Goal: Contribute content: Contribute content

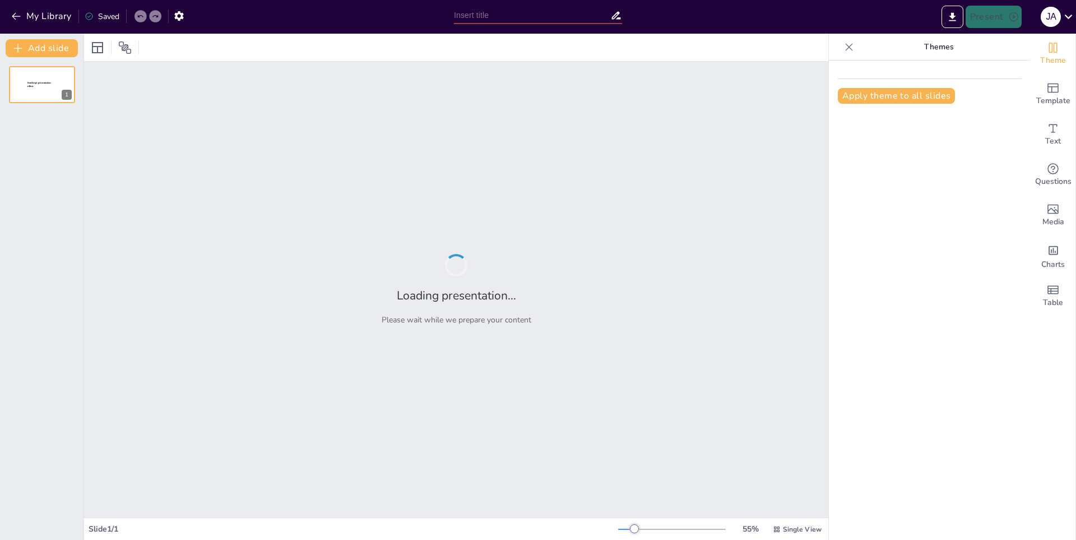
type input "Bill Gates: El Genio Detrás de Microsoft"
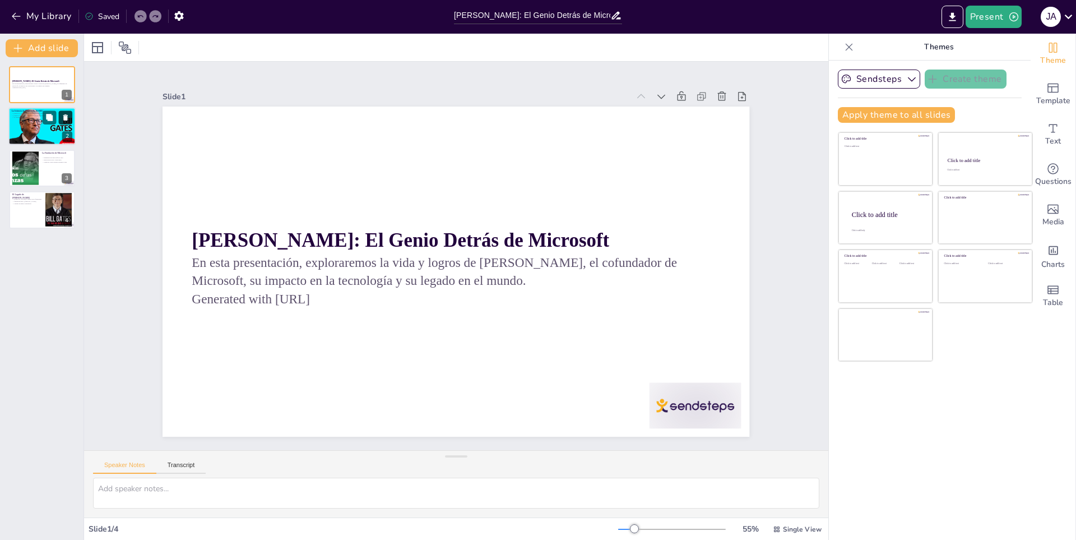
click at [66, 124] on button at bounding box center [65, 117] width 13 height 13
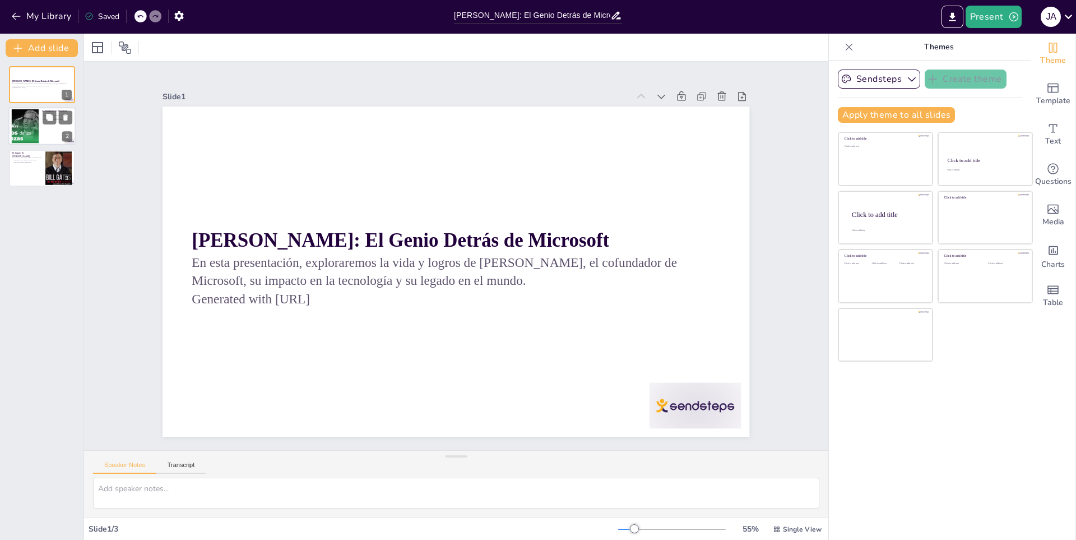
click at [23, 115] on div at bounding box center [25, 126] width 61 height 34
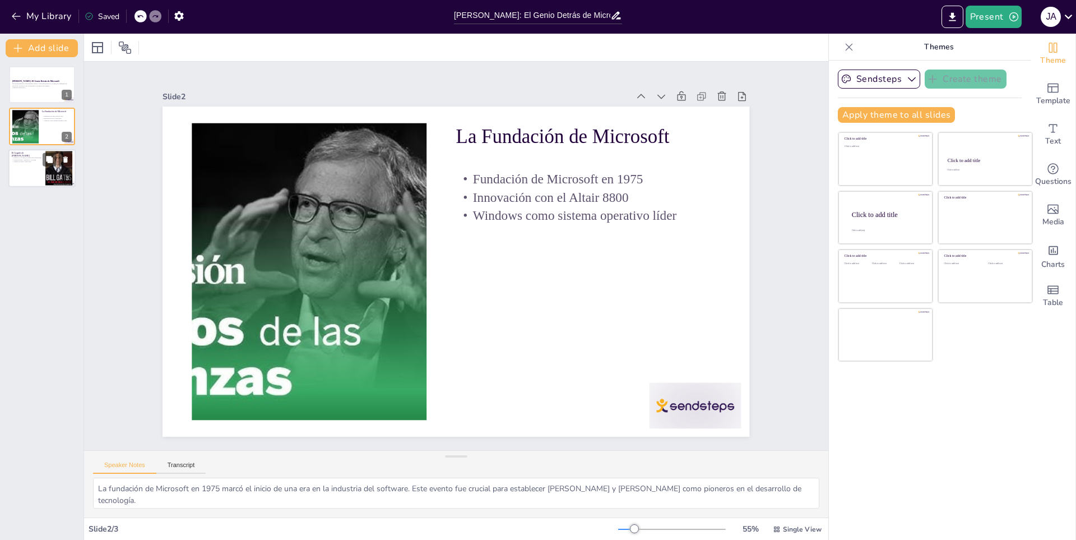
click at [31, 173] on div at bounding box center [41, 168] width 67 height 38
type textarea "La decisión de Gates de dejar Microsoft para dedicarse a la filantropía muestra…"
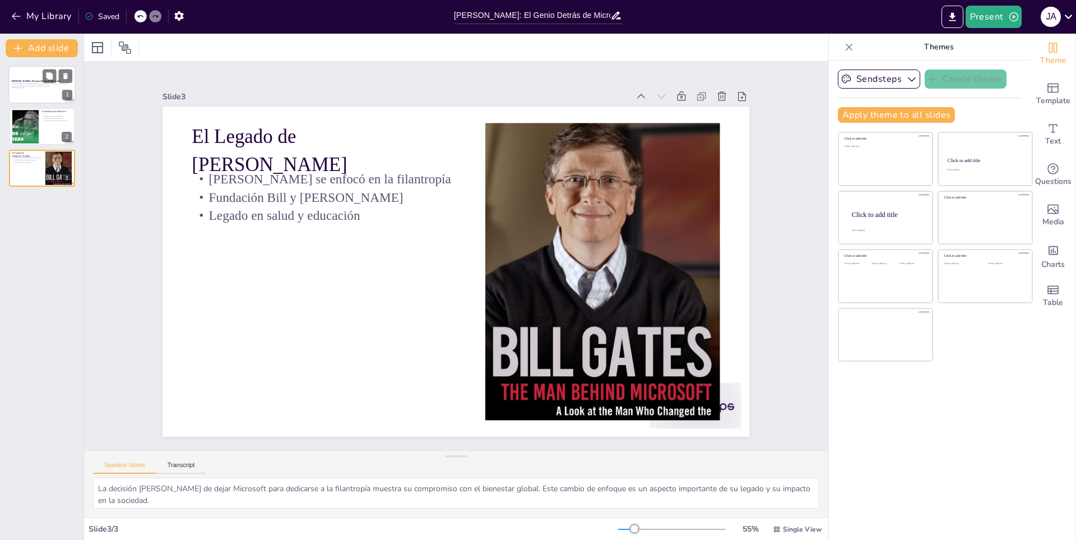
click at [21, 88] on p "Generated with [URL]" at bounding box center [42, 88] width 61 height 2
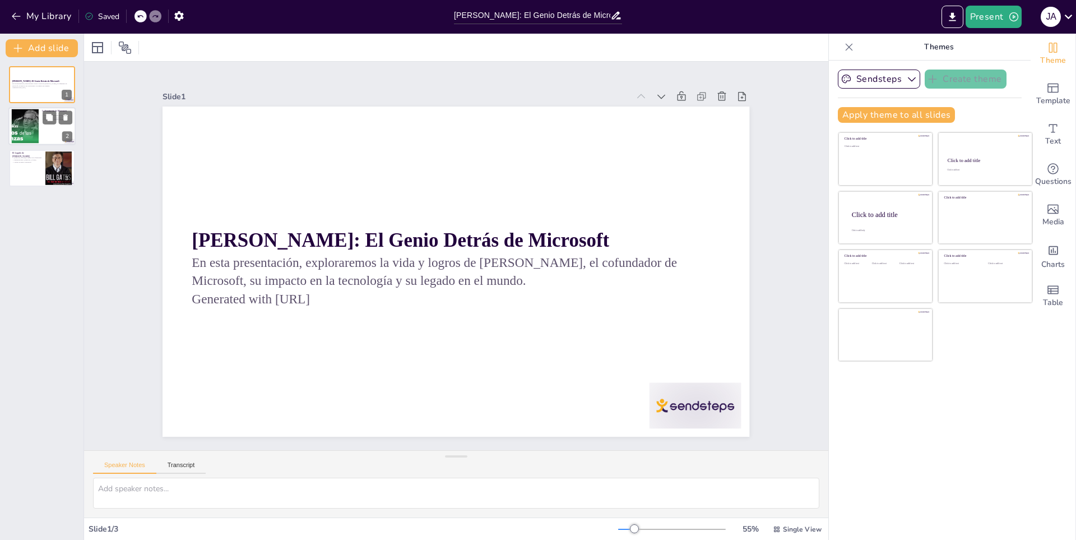
click at [27, 131] on div at bounding box center [25, 126] width 61 height 34
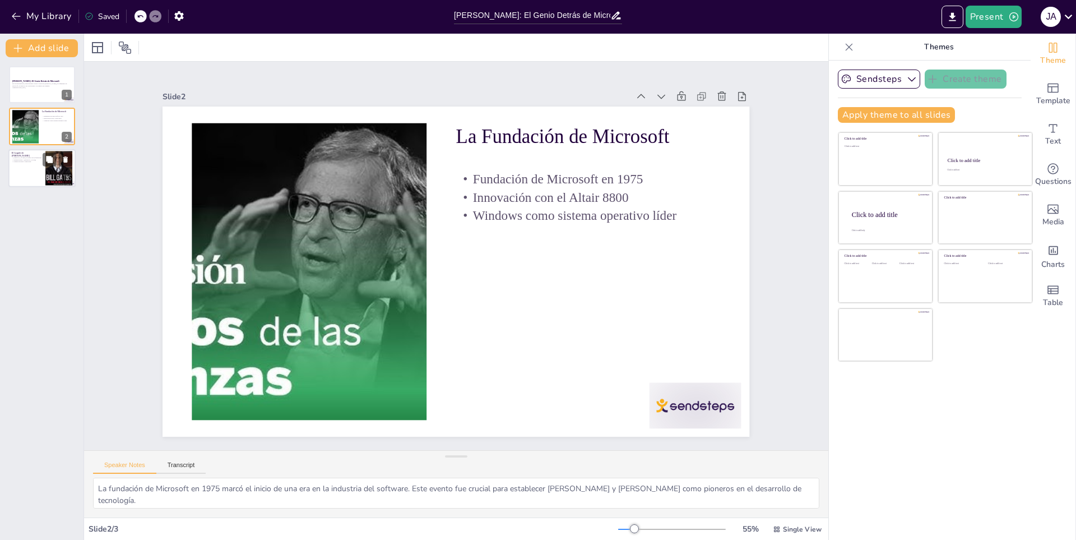
click at [21, 178] on div at bounding box center [41, 168] width 67 height 38
type textarea "La decisión de Gates de dejar Microsoft para dedicarse a la filantropía muestra…"
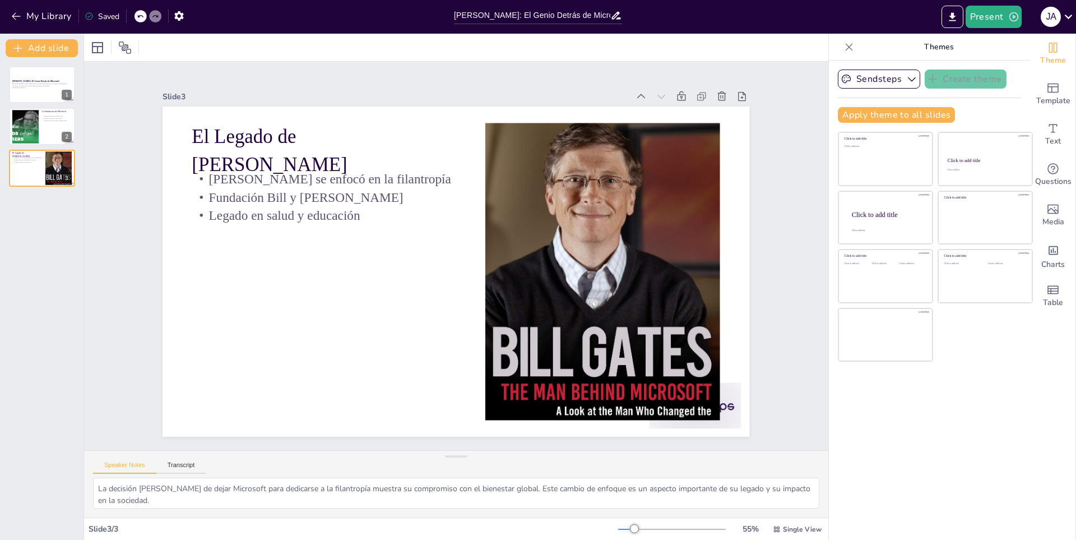
click at [134, 131] on div "Slide 1 Bill Gates: El Genio Detrás de Microsoft En esta presentación, explorar…" at bounding box center [456, 256] width 650 height 362
click at [48, 10] on button "My Library" at bounding box center [42, 16] width 68 height 18
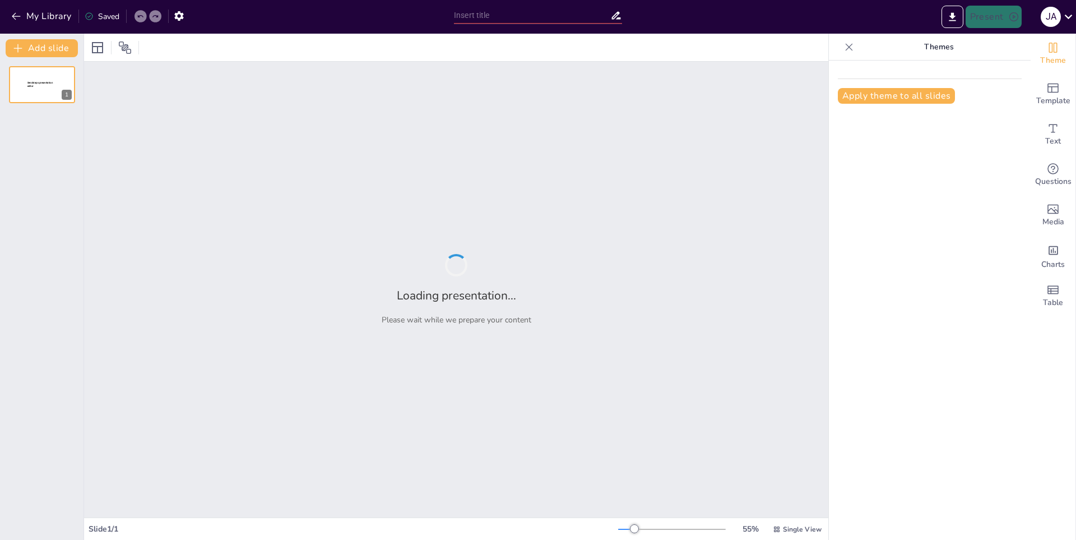
type input "Charlando con el Futuro: La Creación de ChatGPT"
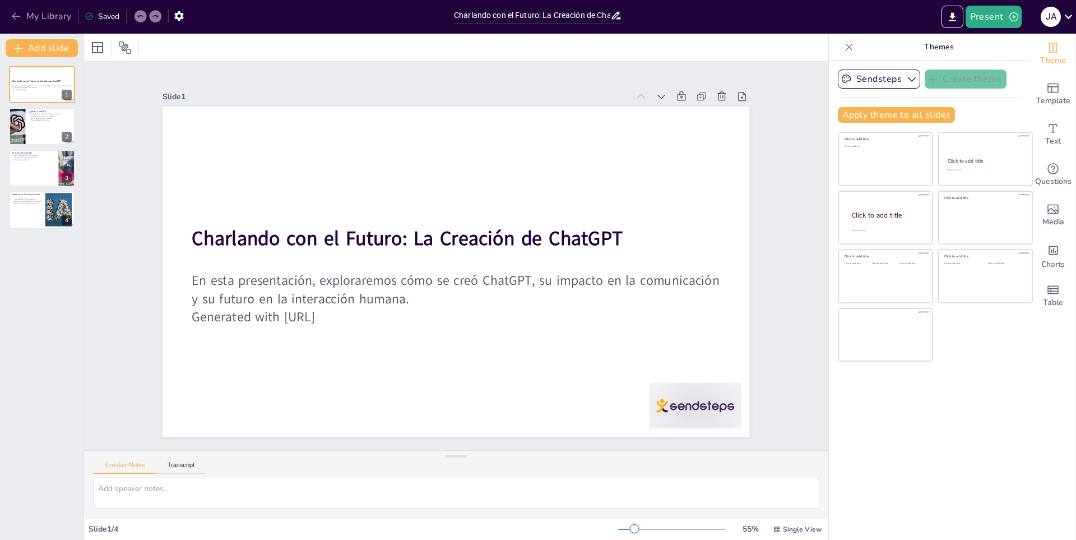
click at [11, 12] on icon "button" at bounding box center [16, 16] width 11 height 11
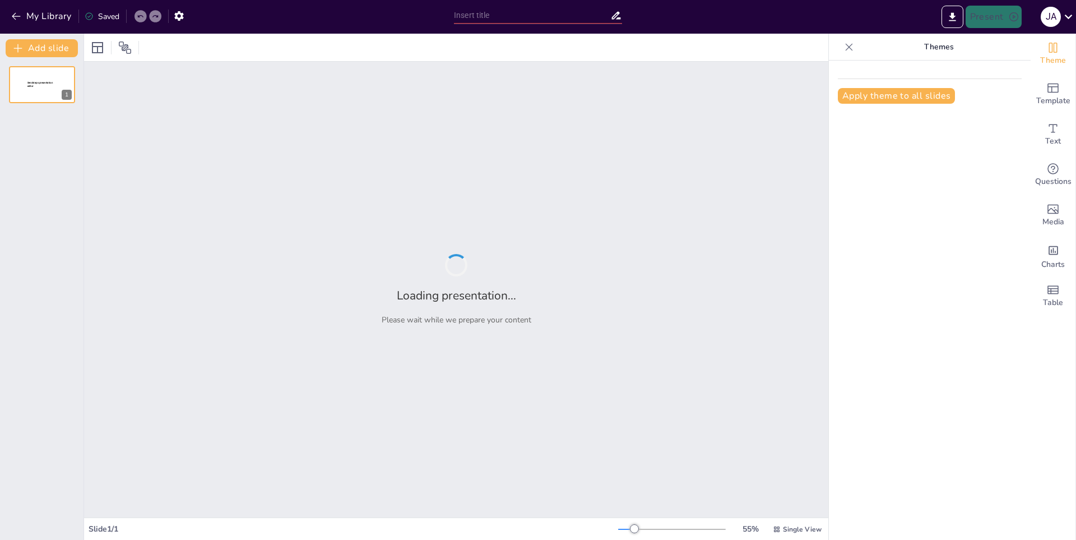
type input "Explorando los Brainots Italianos: Innovación y Creatividad"
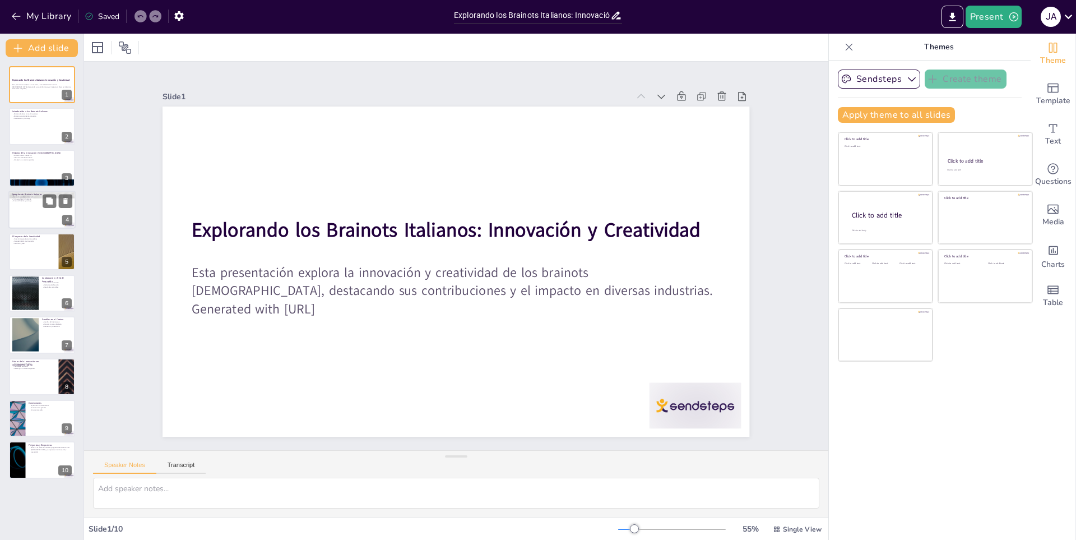
click at [35, 216] on div at bounding box center [41, 210] width 67 height 38
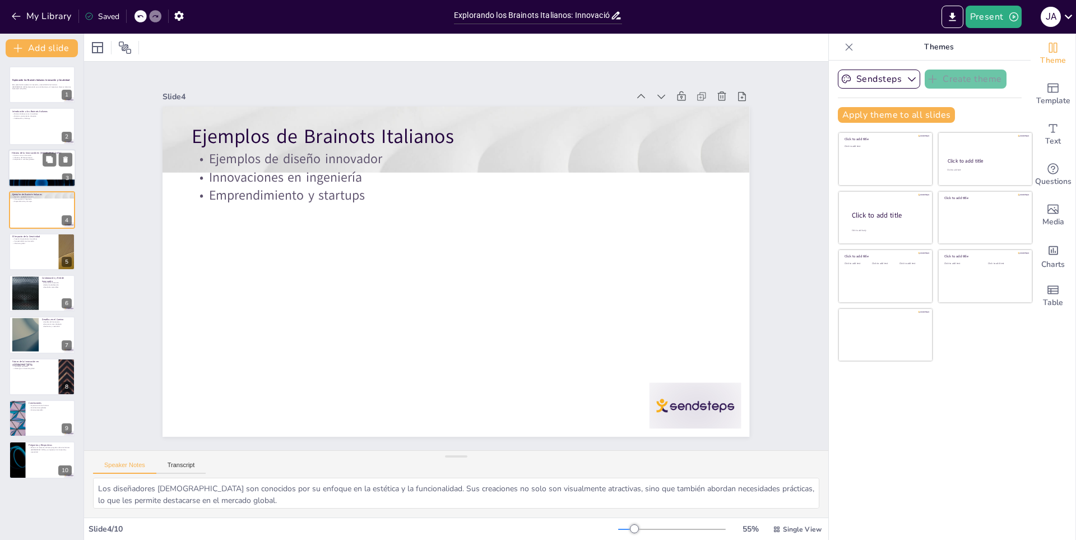
click at [30, 180] on div at bounding box center [41, 183] width 67 height 38
type textarea "La historia de Italia está marcada por importantes avances en arte, ciencia y t…"
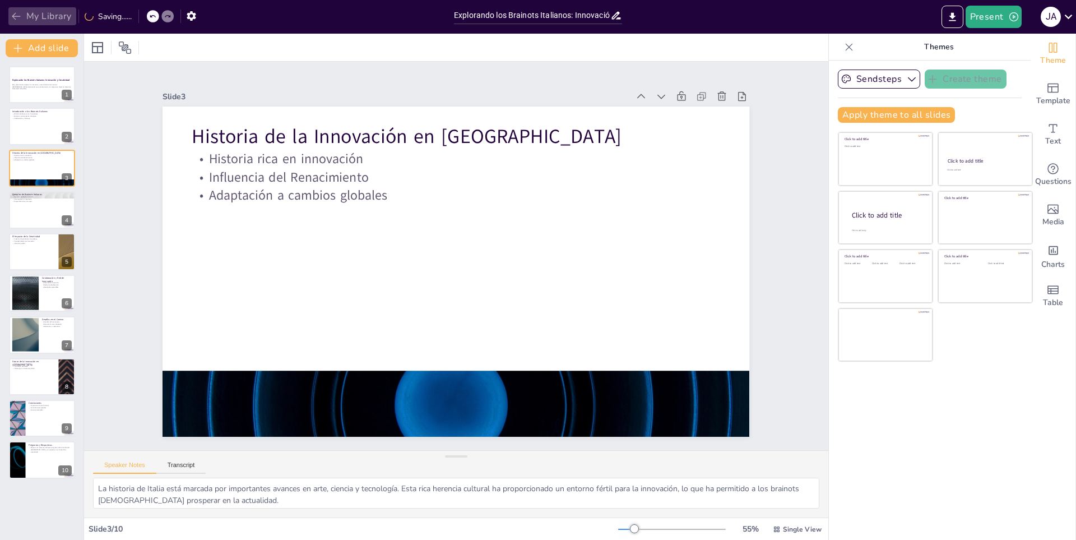
click at [10, 18] on button "My Library" at bounding box center [42, 16] width 68 height 18
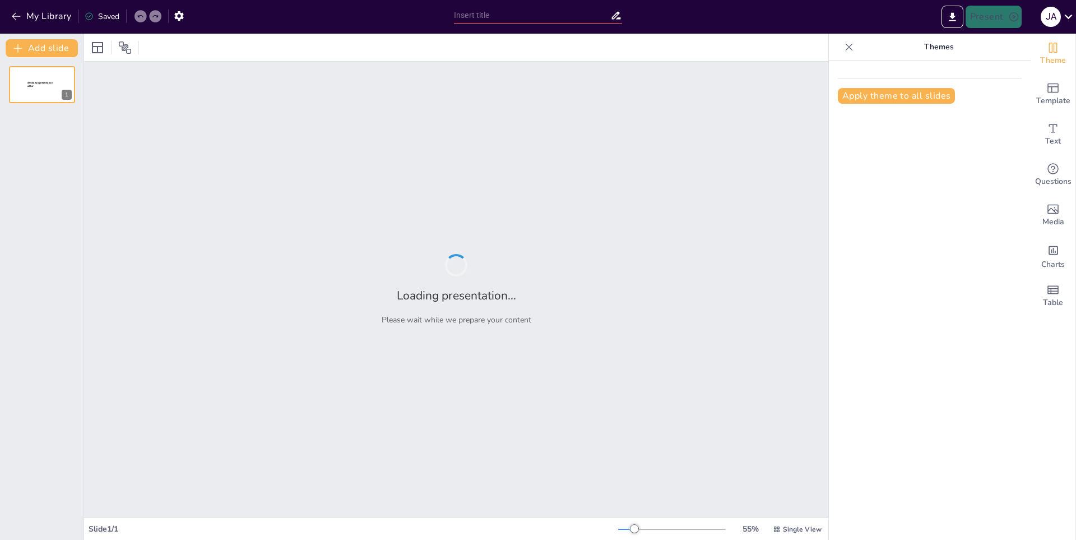
type input "La Evolución del Fútbol a lo Largo de los Años"
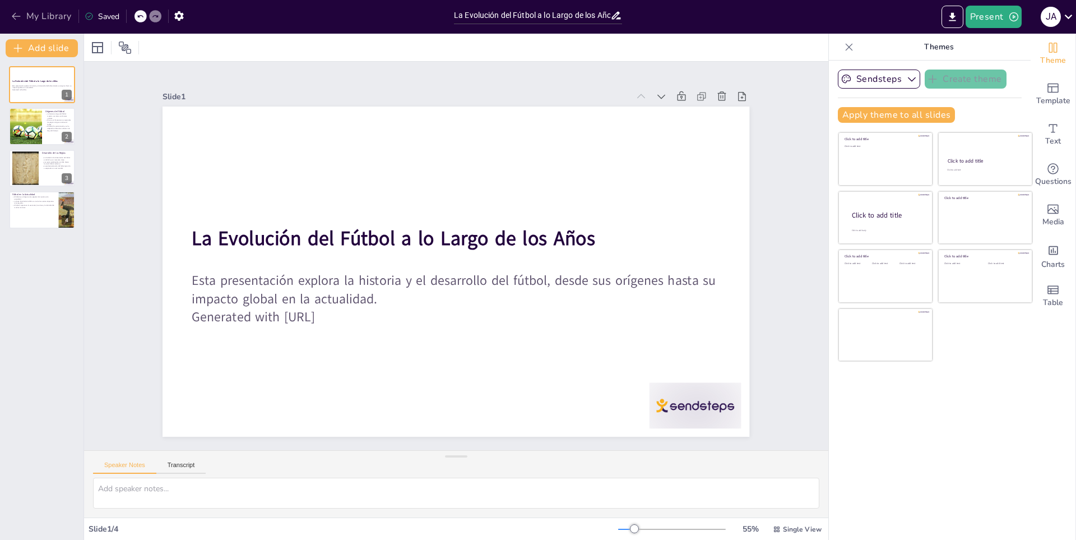
click at [11, 17] on icon "button" at bounding box center [16, 16] width 11 height 11
